Goal: Submit feedback/report problem

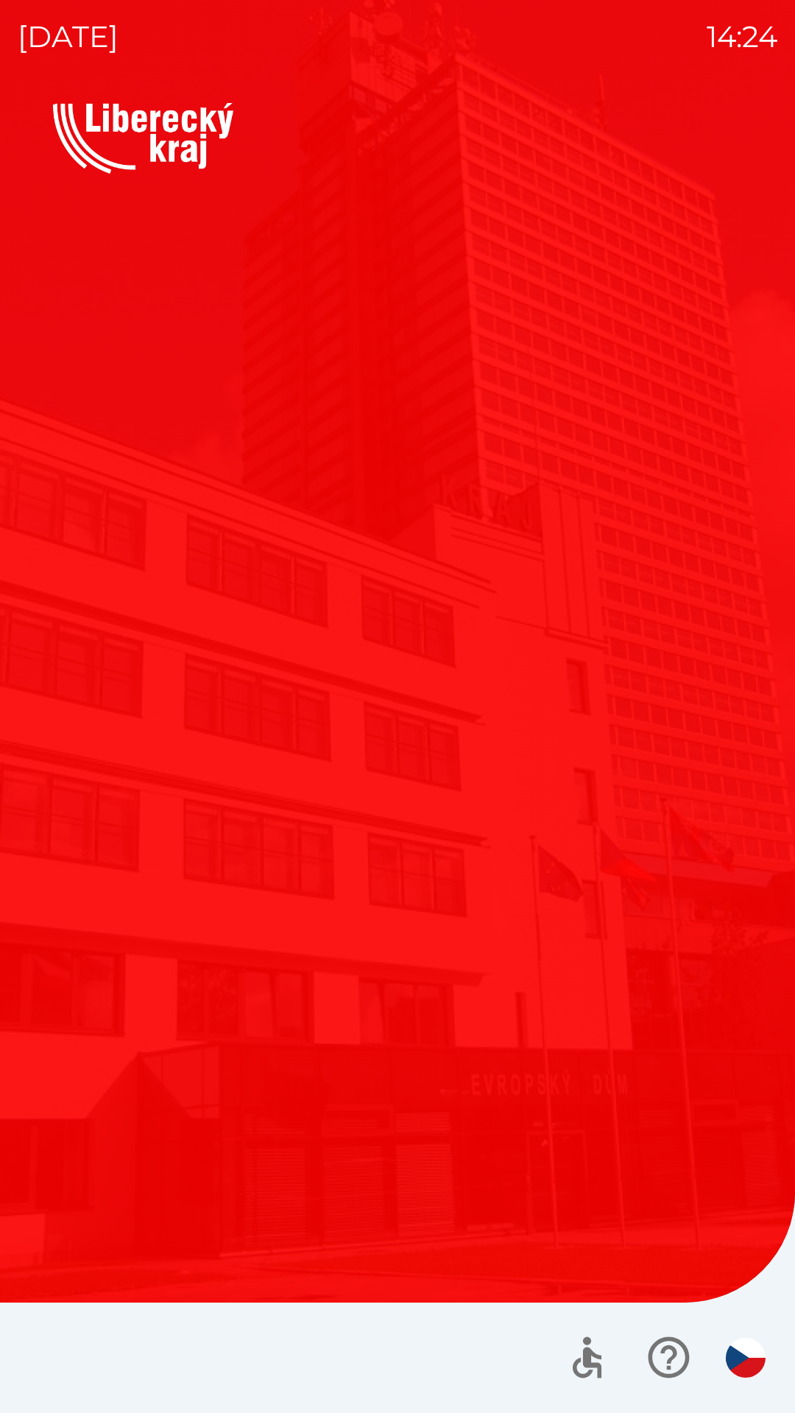
click at [608, 687] on button "Dotace" at bounding box center [572, 724] width 339 height 221
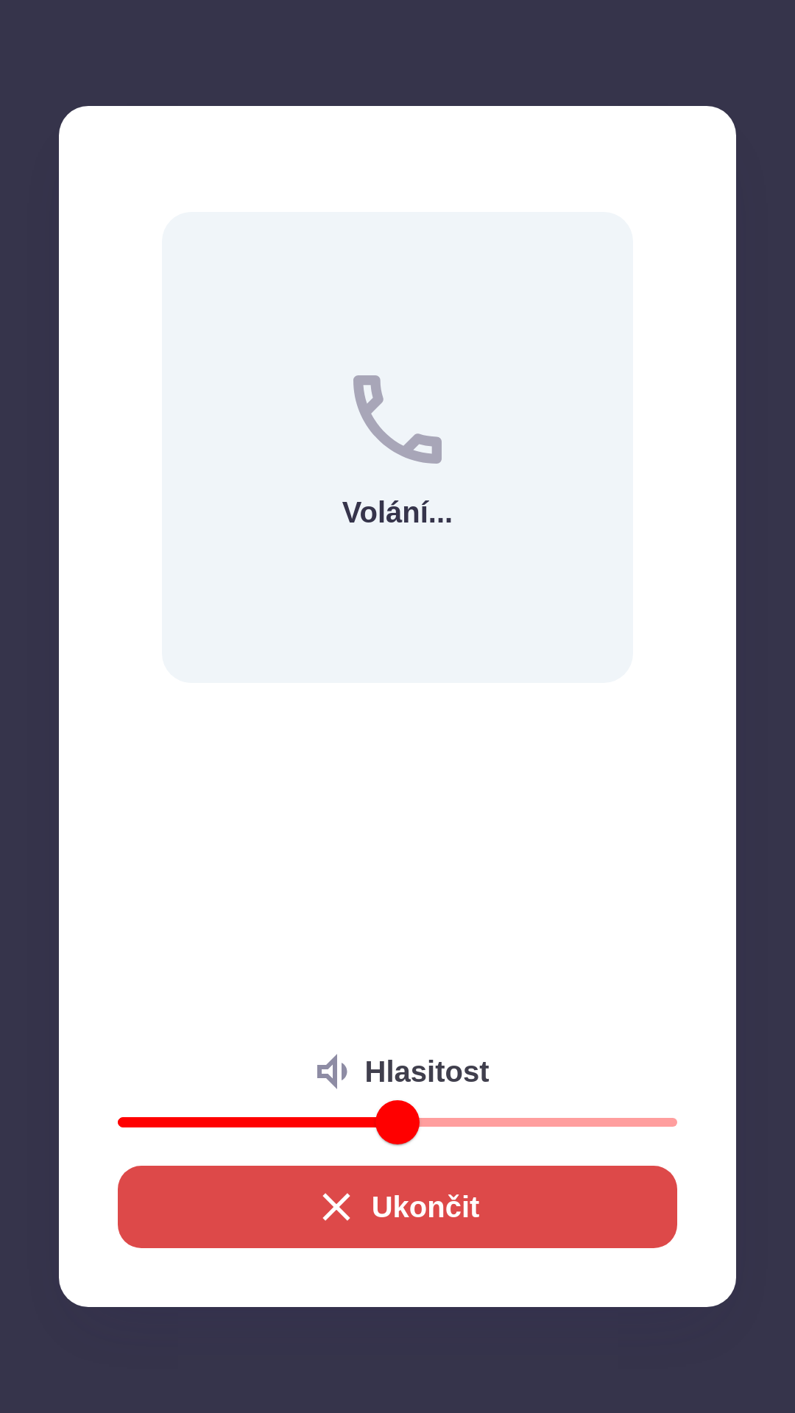
click at [372, 1232] on button "Ukončit" at bounding box center [397, 1207] width 559 height 82
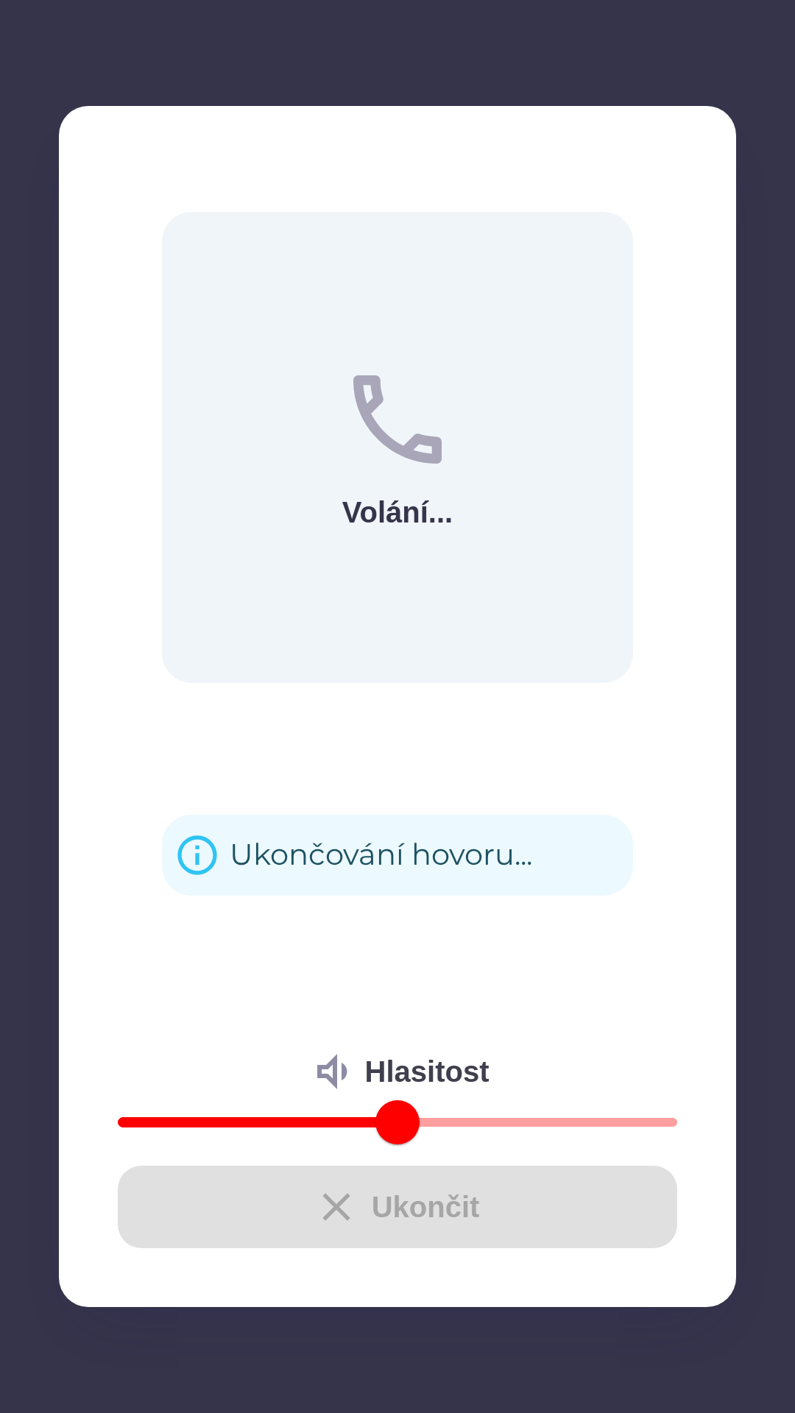
click at [345, 1205] on div "Ukončit" at bounding box center [397, 1207] width 559 height 82
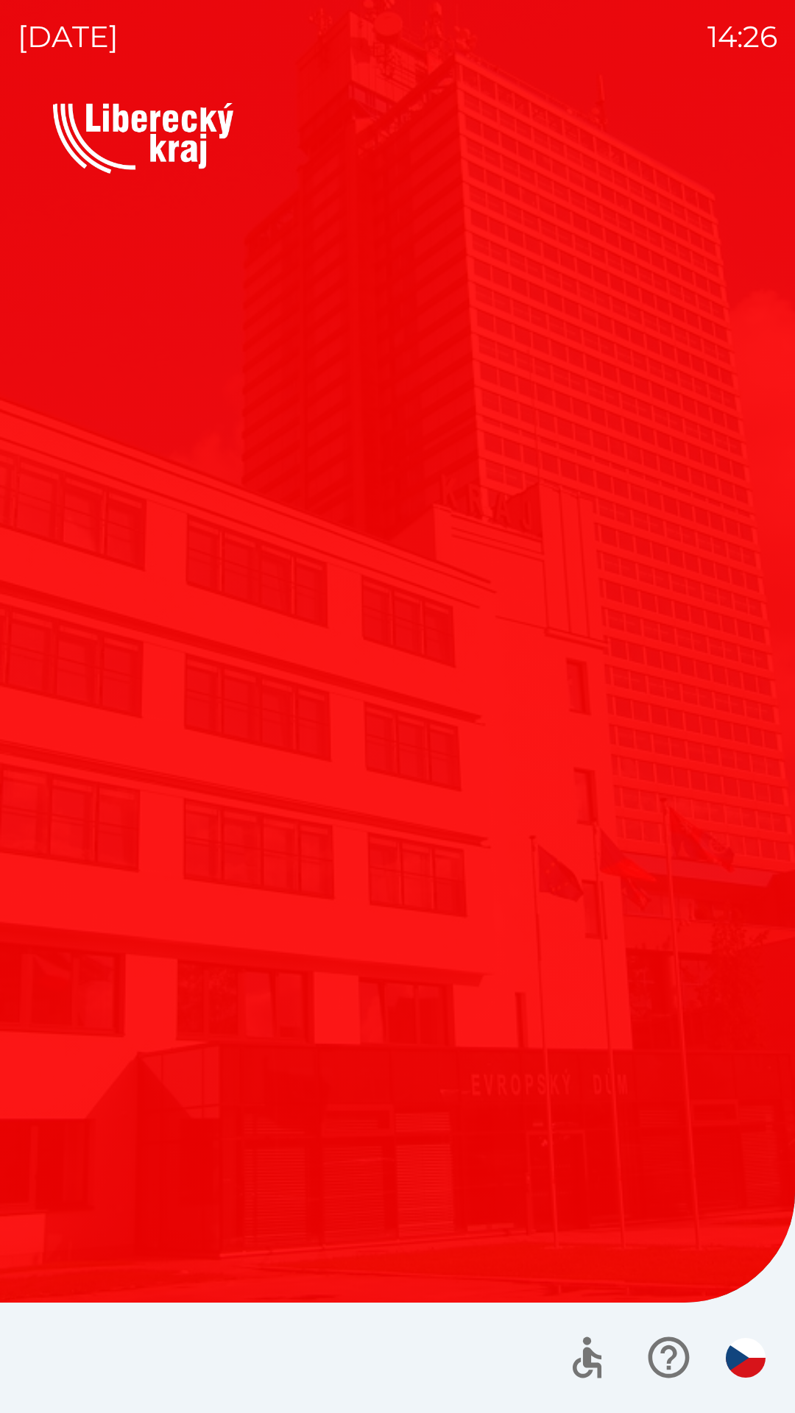
click at [645, 829] on button "Dotace" at bounding box center [572, 724] width 339 height 221
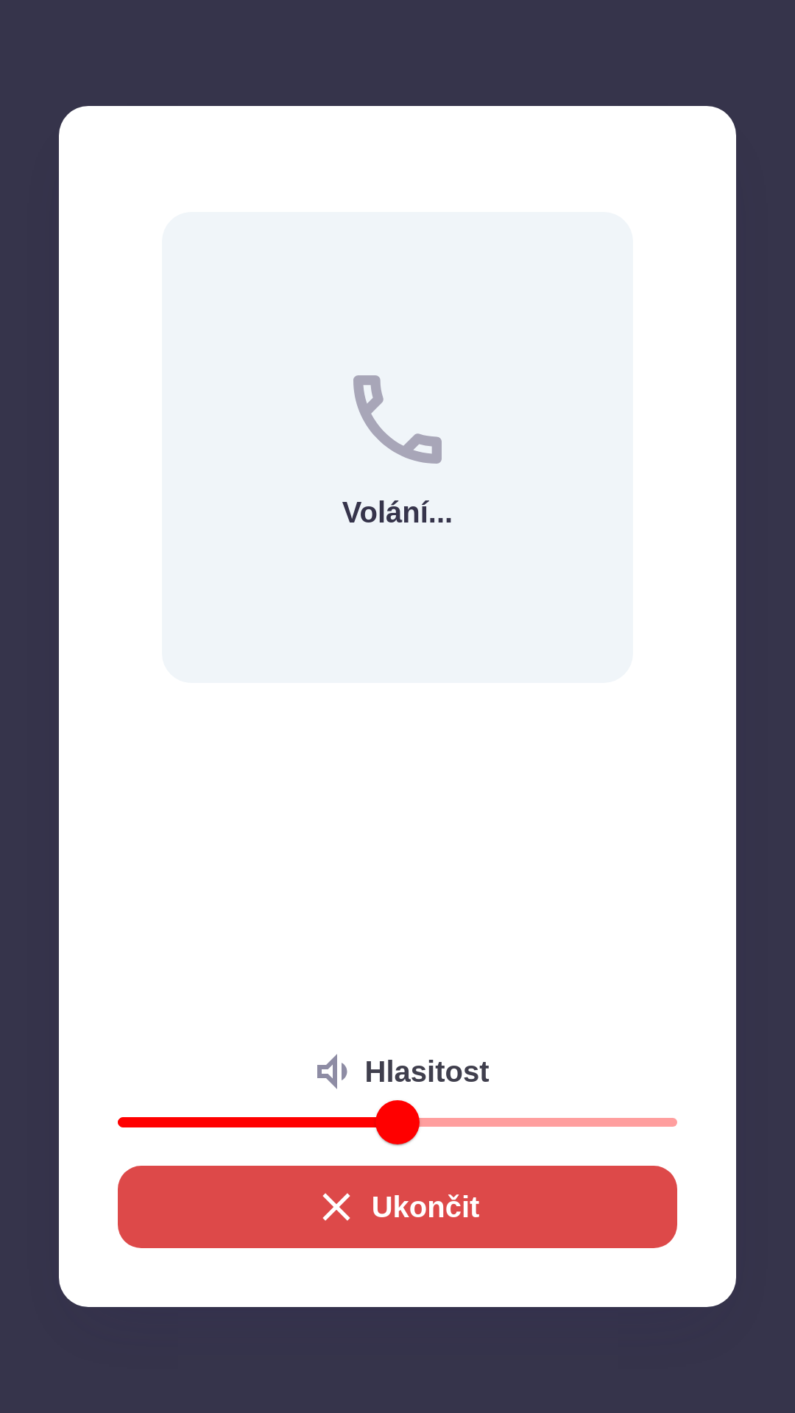
click at [489, 1214] on button "Ukončit" at bounding box center [397, 1207] width 559 height 82
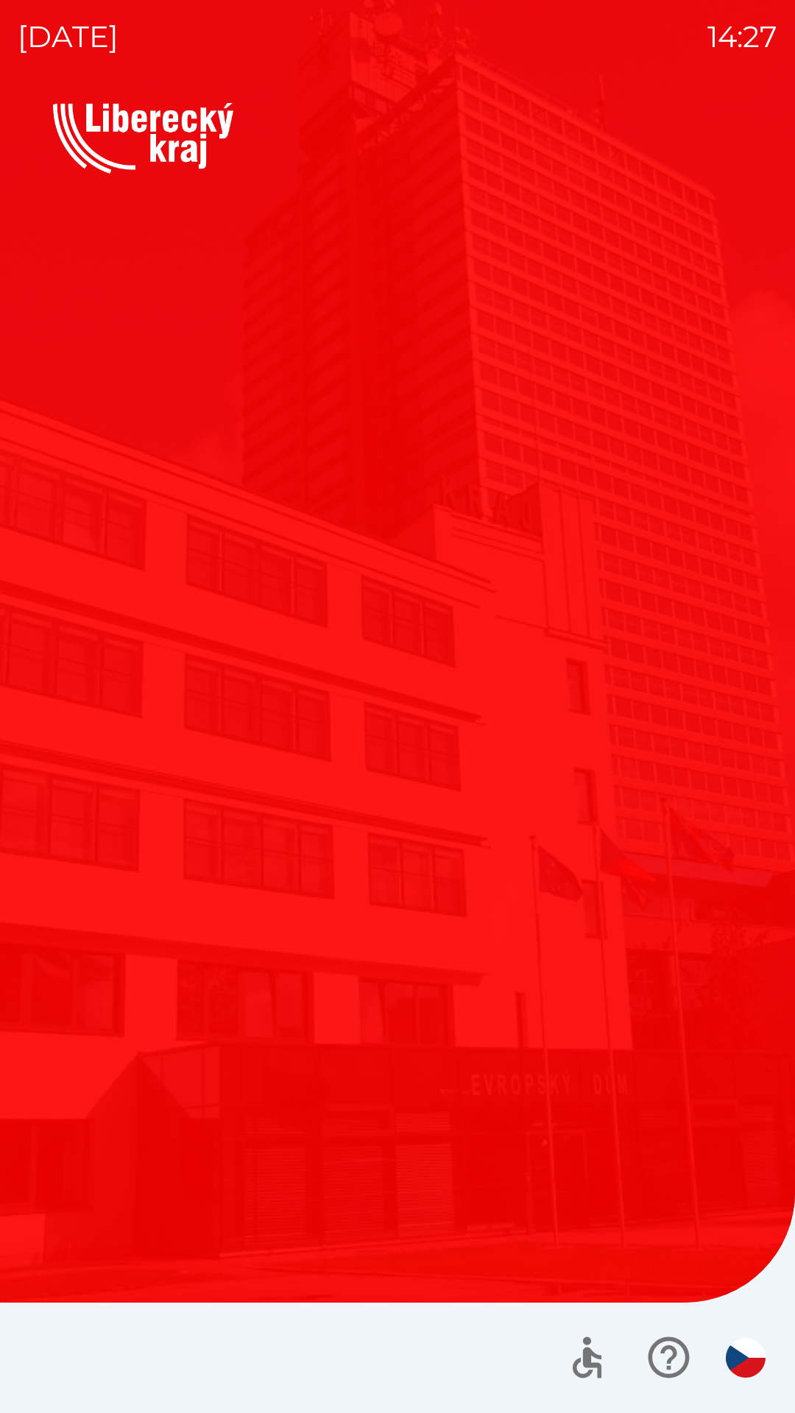
click at [504, 916] on div "Vítejte Jak vám mohu pomoci? Plánovaná schůzka Společnosti Kotlíkové dotace Dot…" at bounding box center [397, 600] width 689 height 807
click at [466, 930] on div "Vítejte Jak vám mohu pomoci? Plánovaná schůzka Společnosti Kotlíkové dotace Dot…" at bounding box center [397, 600] width 689 height 807
click at [477, 787] on button "Dotace" at bounding box center [572, 724] width 339 height 221
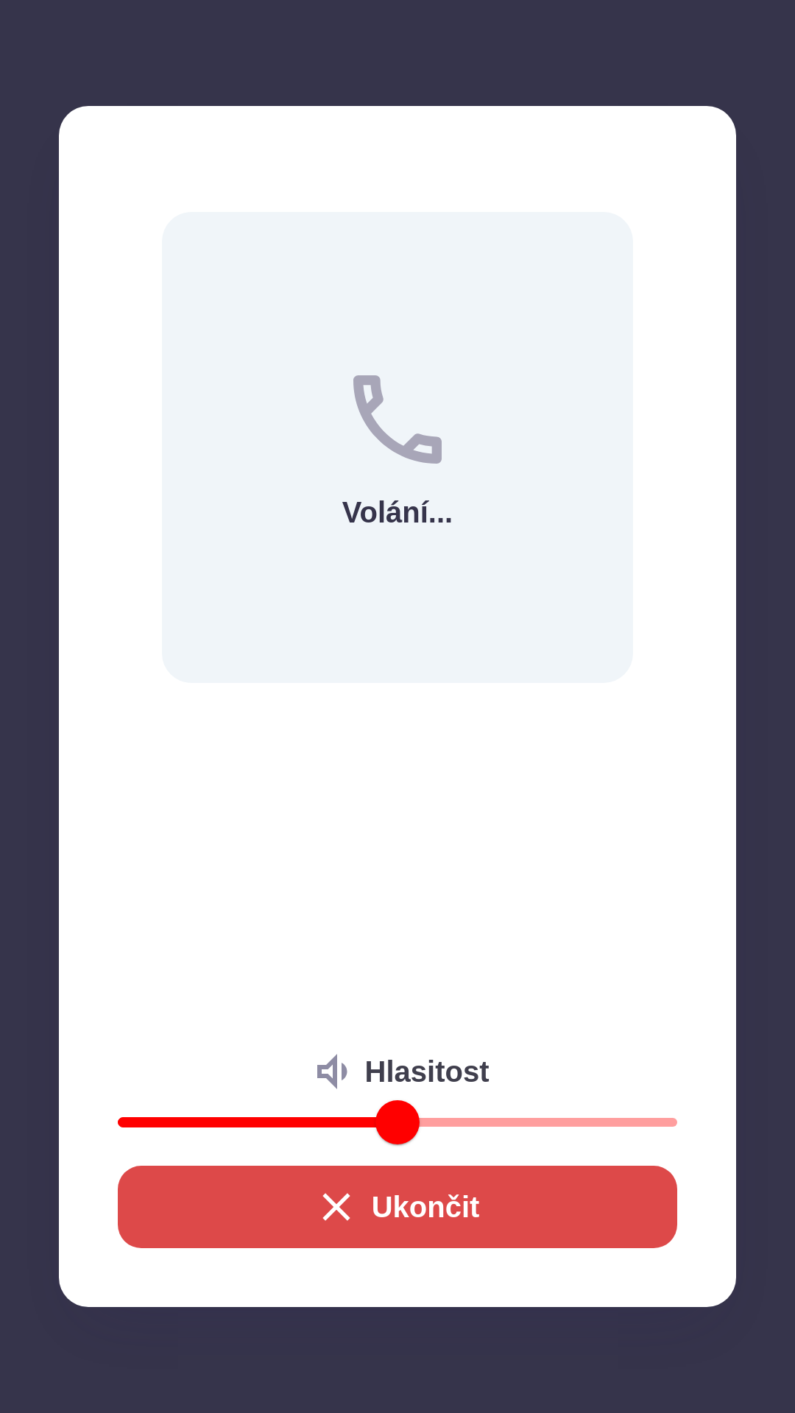
click at [343, 1210] on icon "button" at bounding box center [336, 1206] width 47 height 47
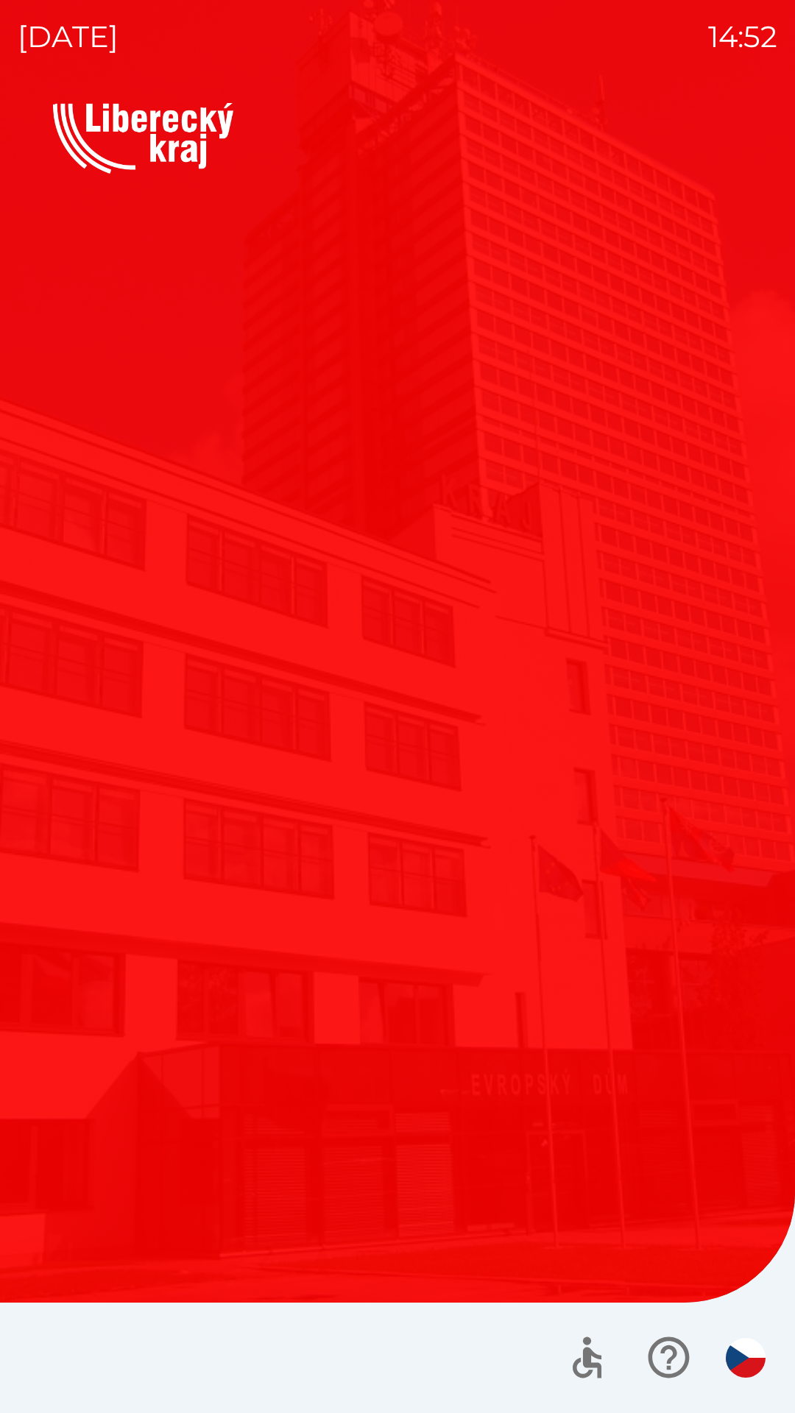
click at [484, 1029] on div "Vítejte Jak vám mohu pomoci? Plánovaná schůzka Společnosti Kotlíkové dotace Dot…" at bounding box center [397, 758] width 759 height 1310
